Goal: Browse casually: Explore the website without a specific task or goal

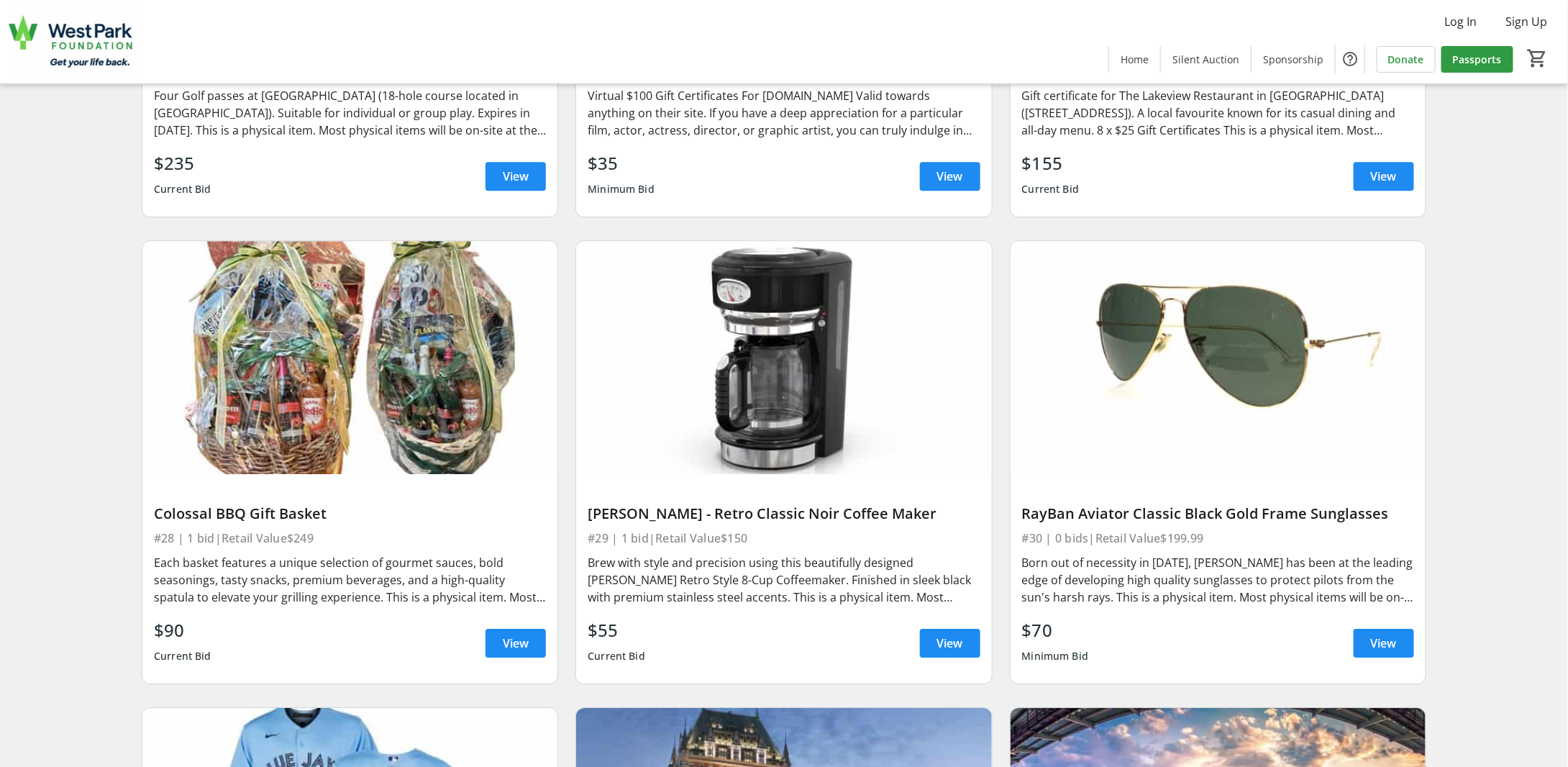
scroll to position [4675, 0]
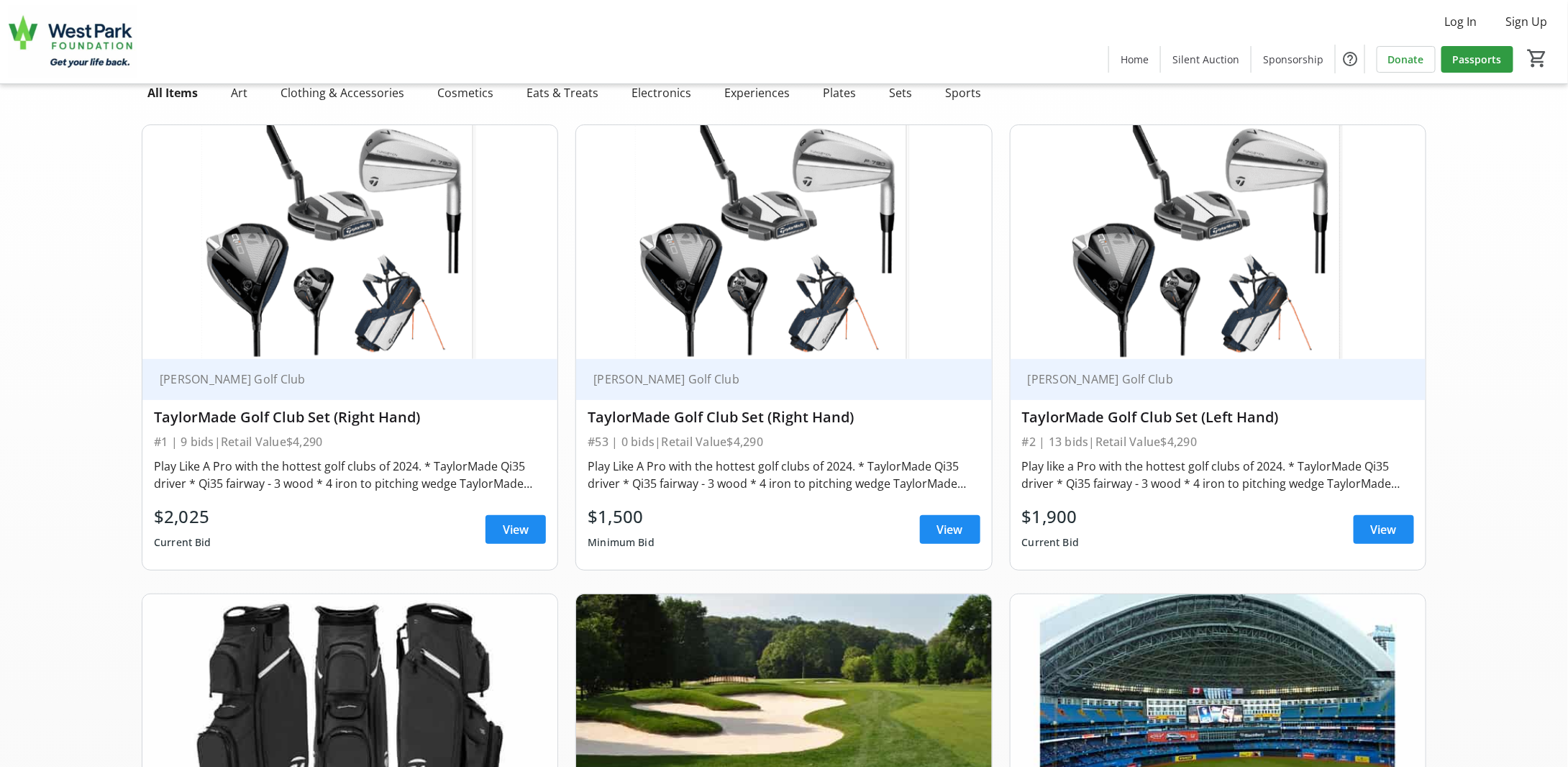
scroll to position [72, 0]
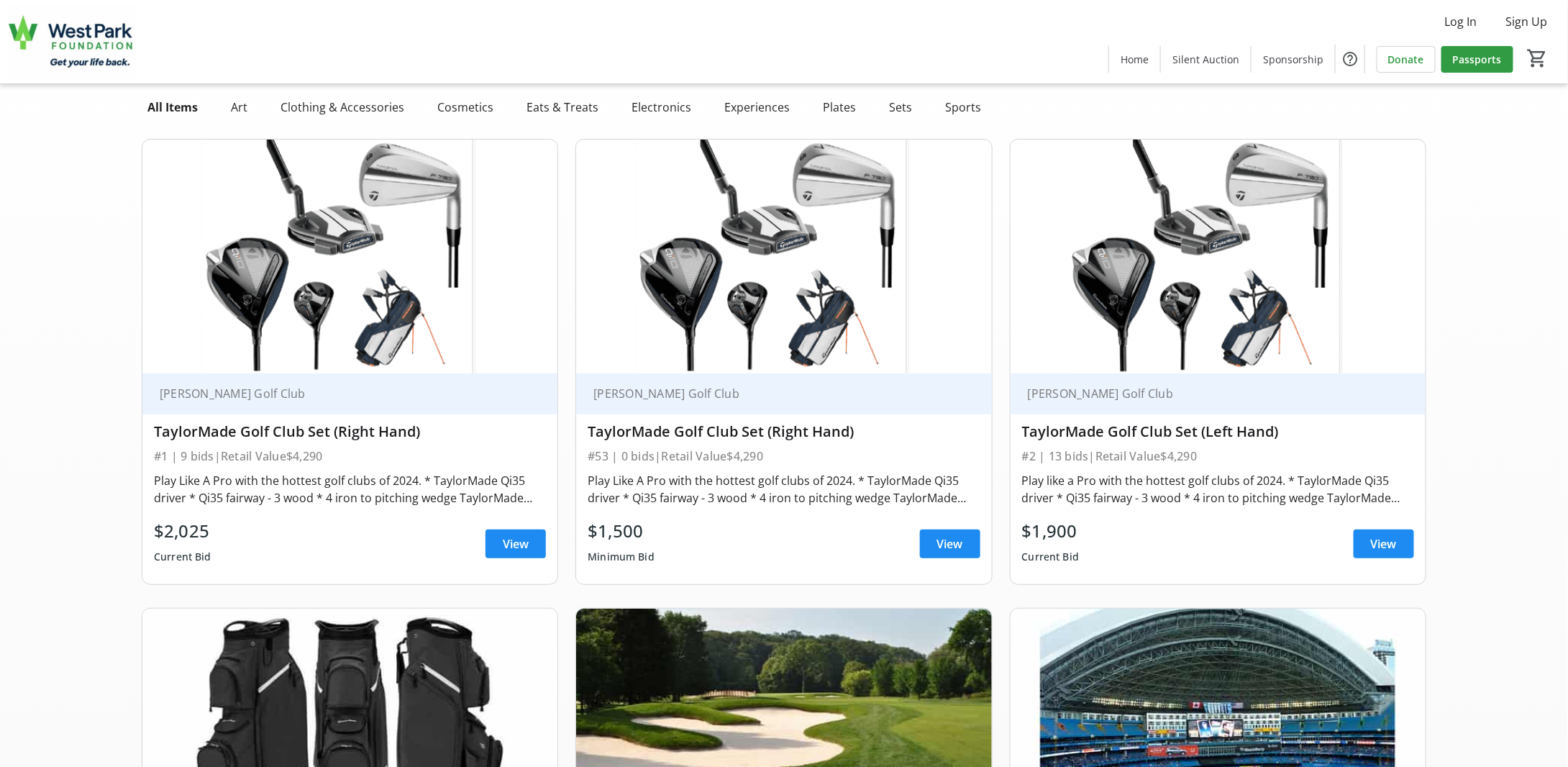
click at [789, 305] on img at bounding box center [783, 256] width 415 height 234
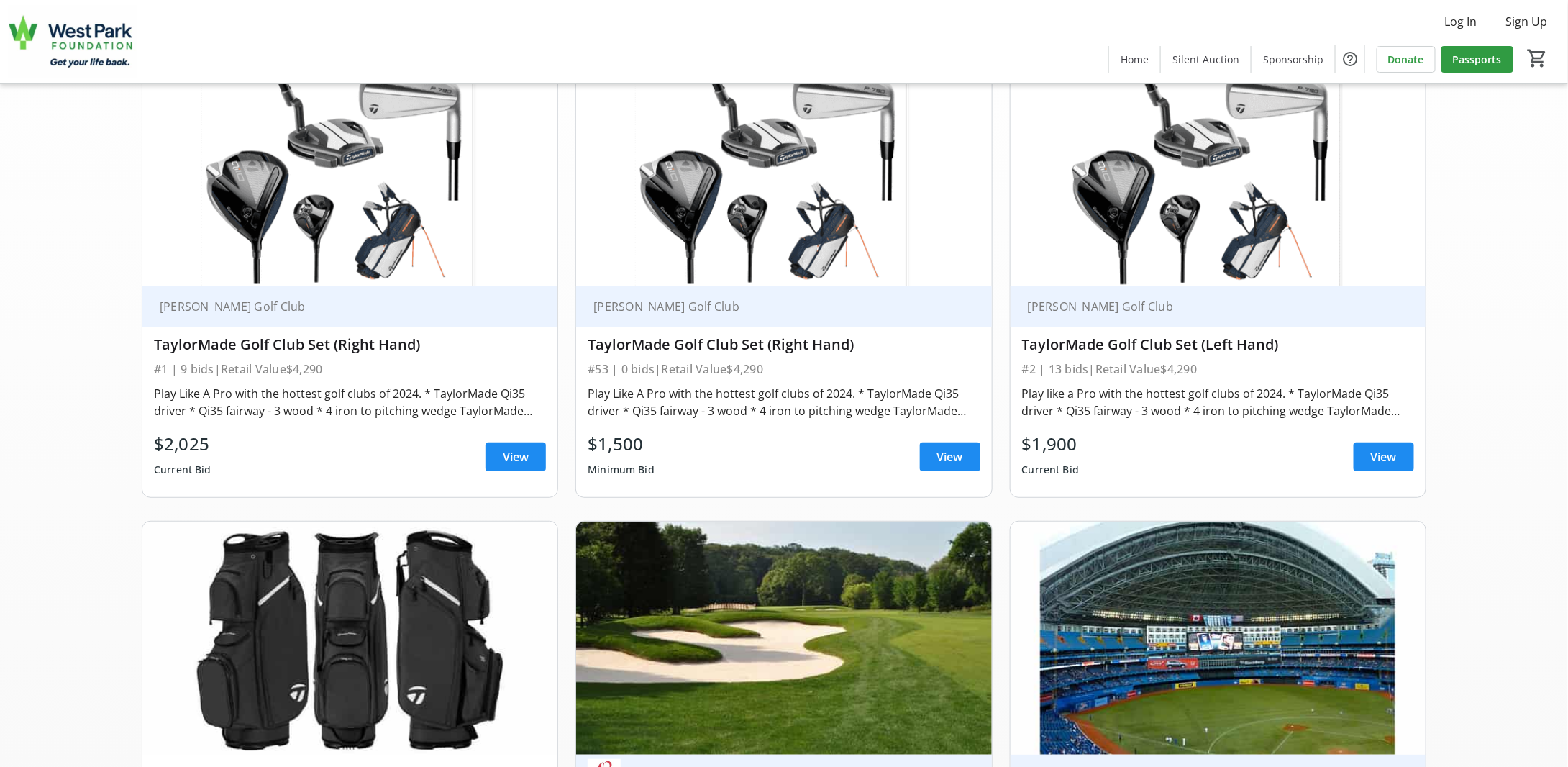
scroll to position [216, 0]
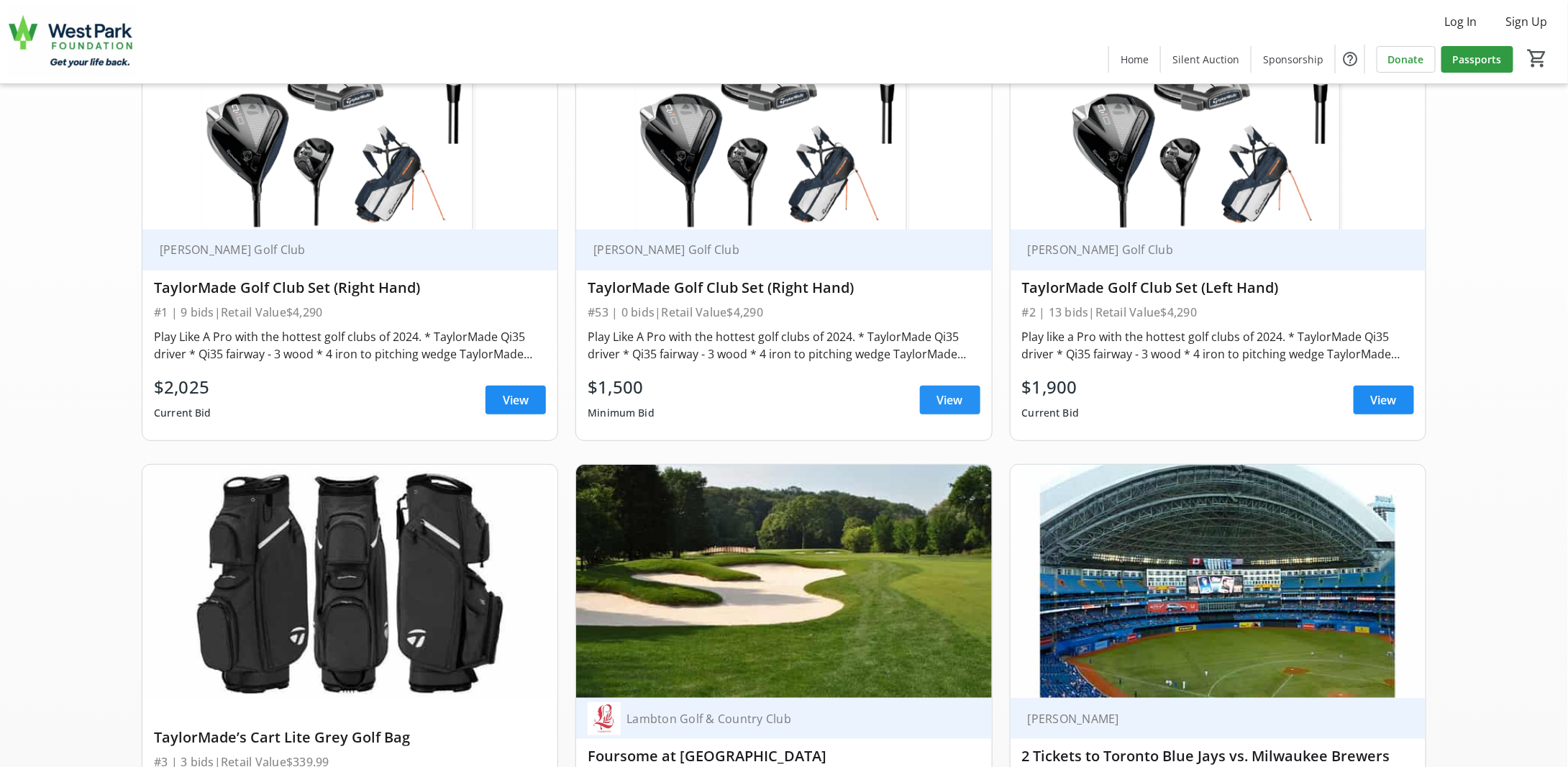
click at [947, 400] on span "View" at bounding box center [949, 399] width 26 height 17
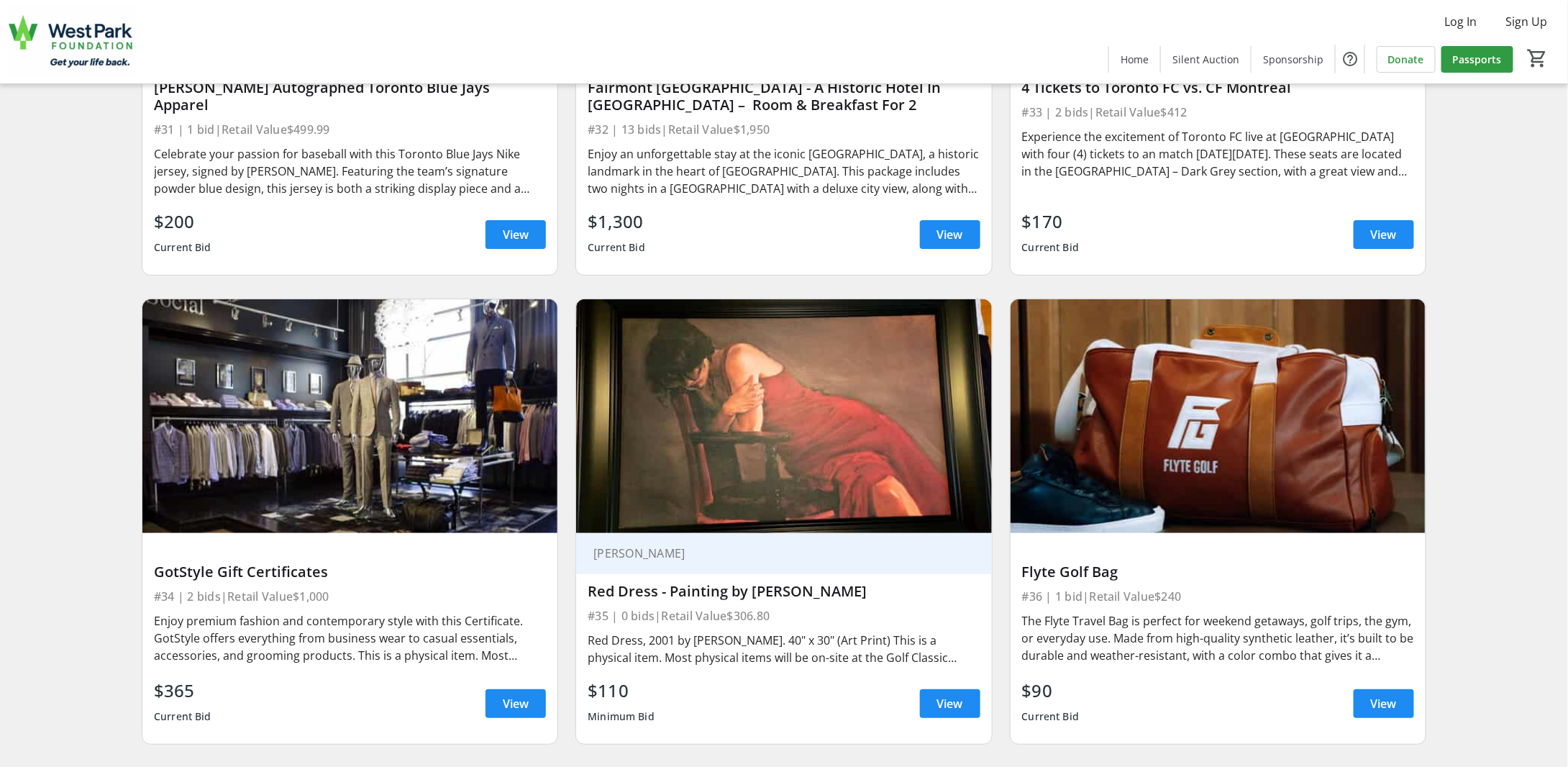
scroll to position [5543, 0]
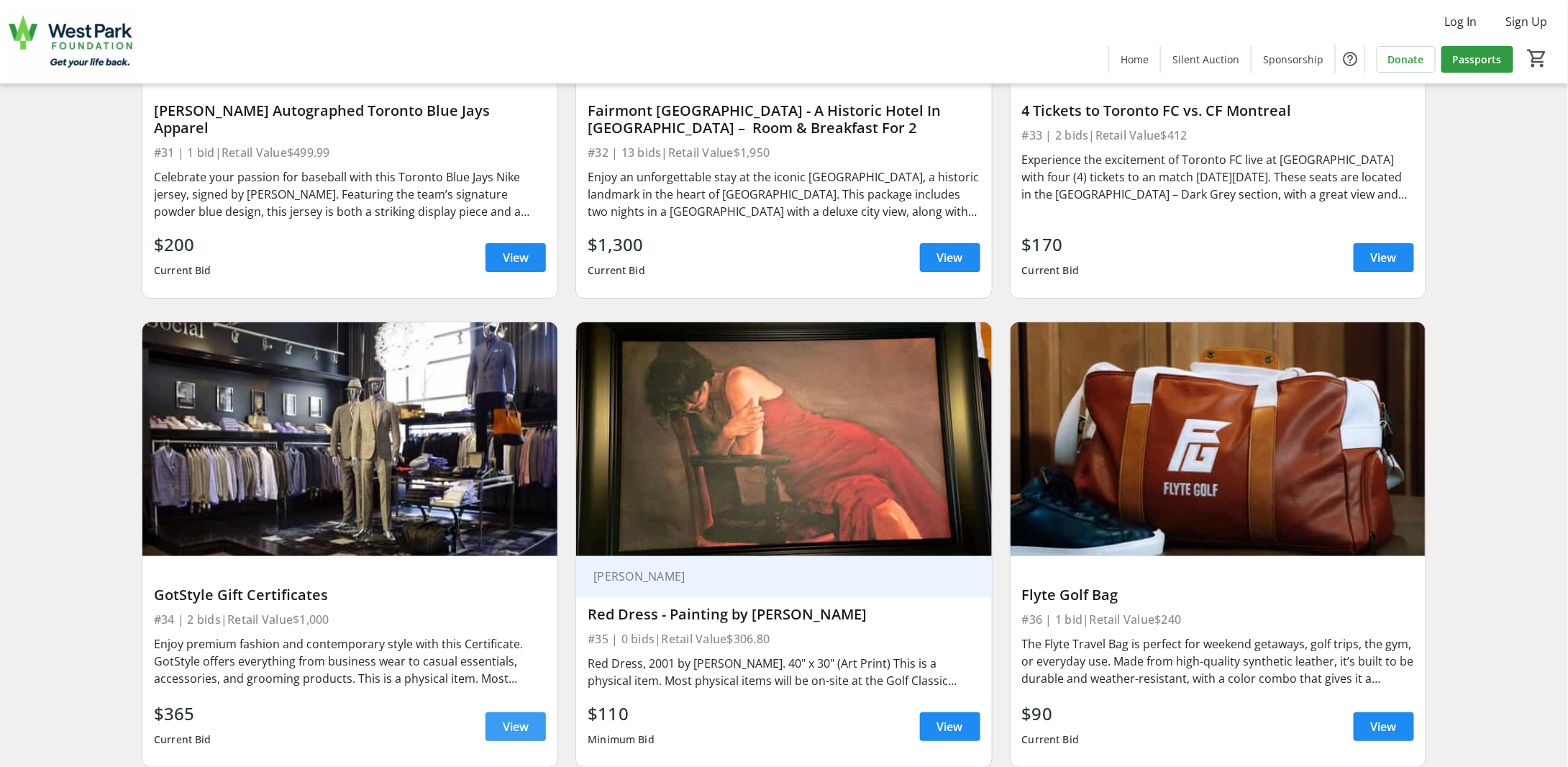
click at [530, 709] on span at bounding box center [515, 726] width 61 height 34
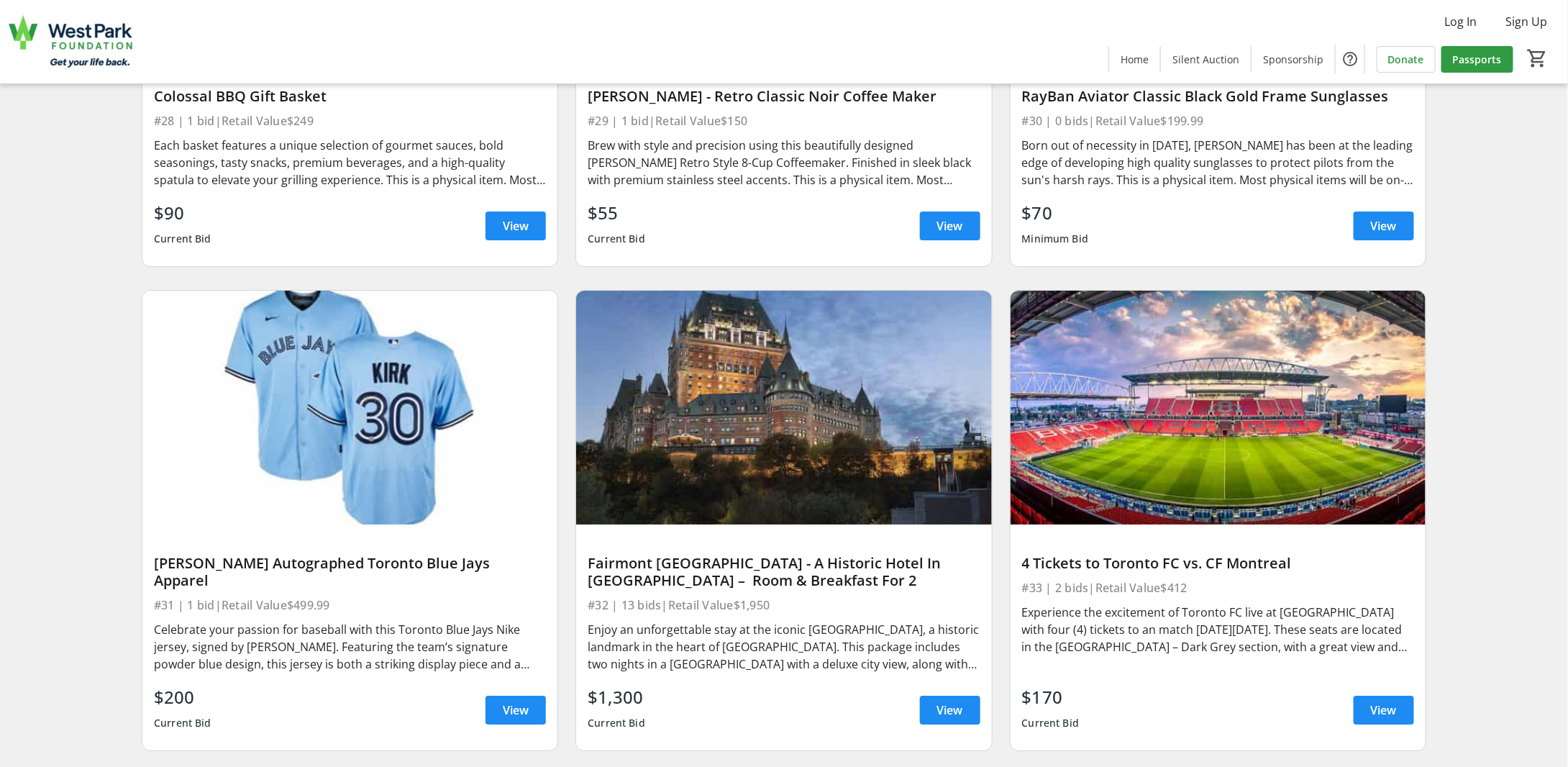
scroll to position [5112, 0]
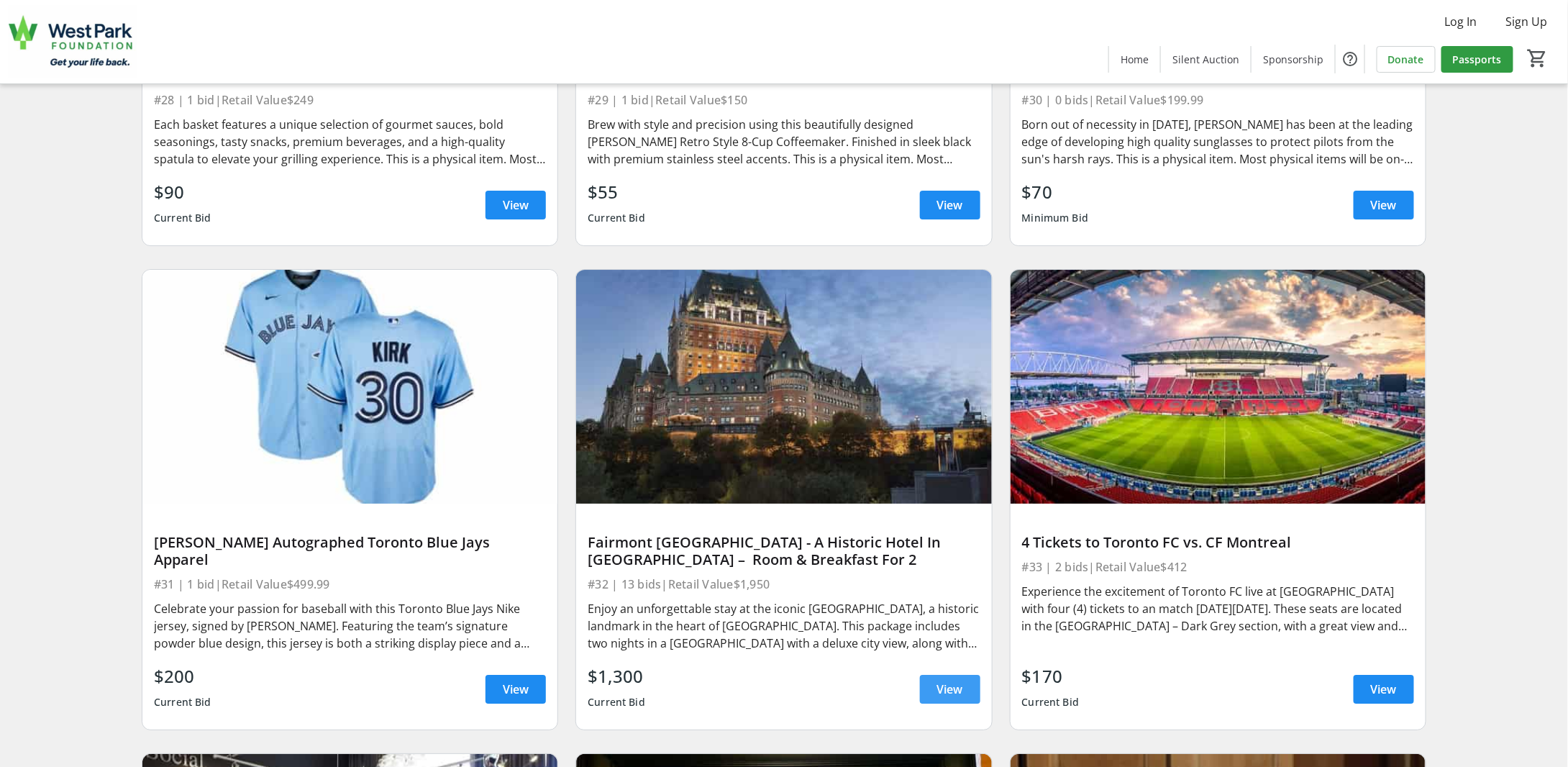
click at [948, 680] on span "View" at bounding box center [949, 688] width 26 height 17
